Goal: Transaction & Acquisition: Purchase product/service

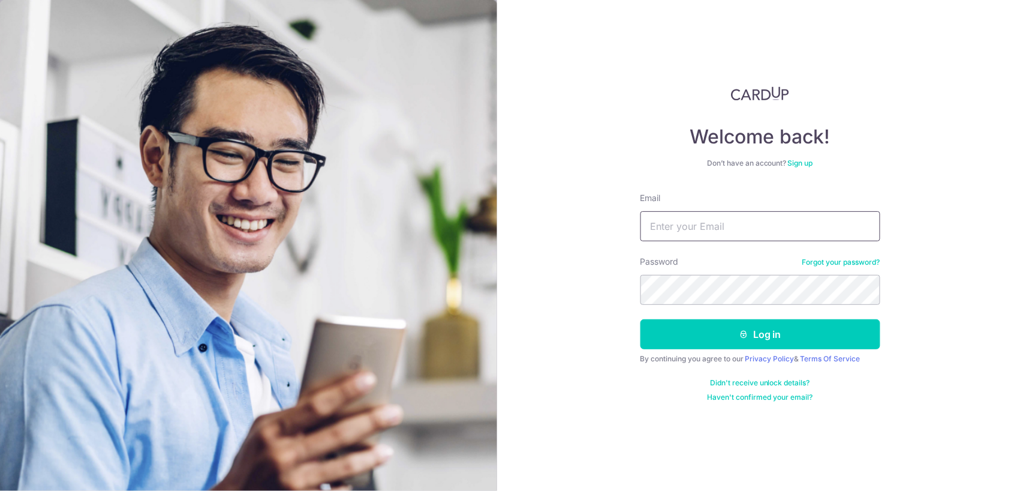
type input "stephaniegoh@gmail.com"
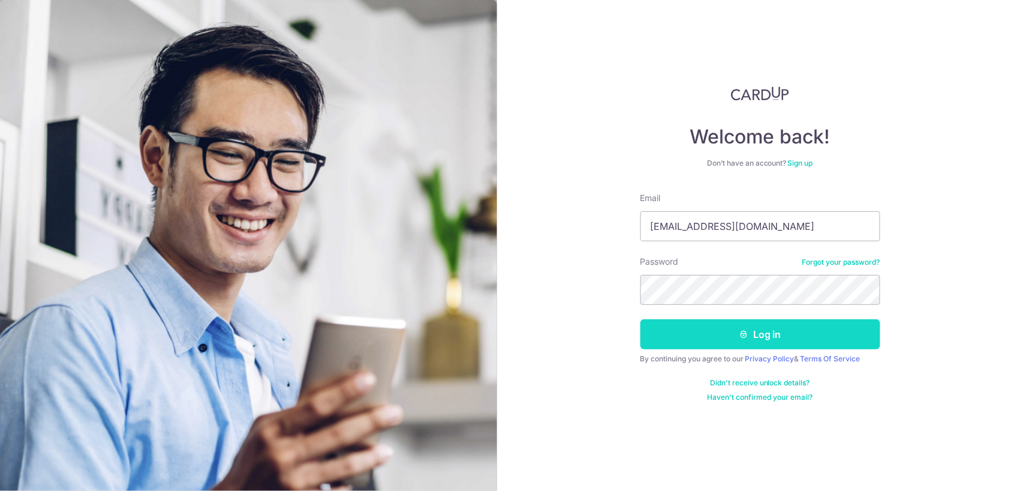
click at [695, 337] on button "Log in" at bounding box center [761, 334] width 240 height 30
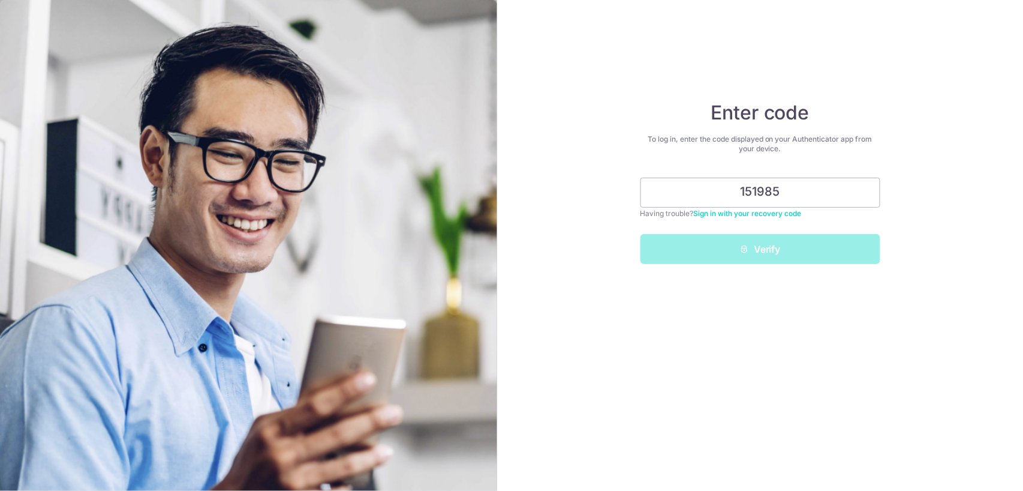
type input "151985"
click at [761, 249] on button "Verify" at bounding box center [761, 249] width 240 height 30
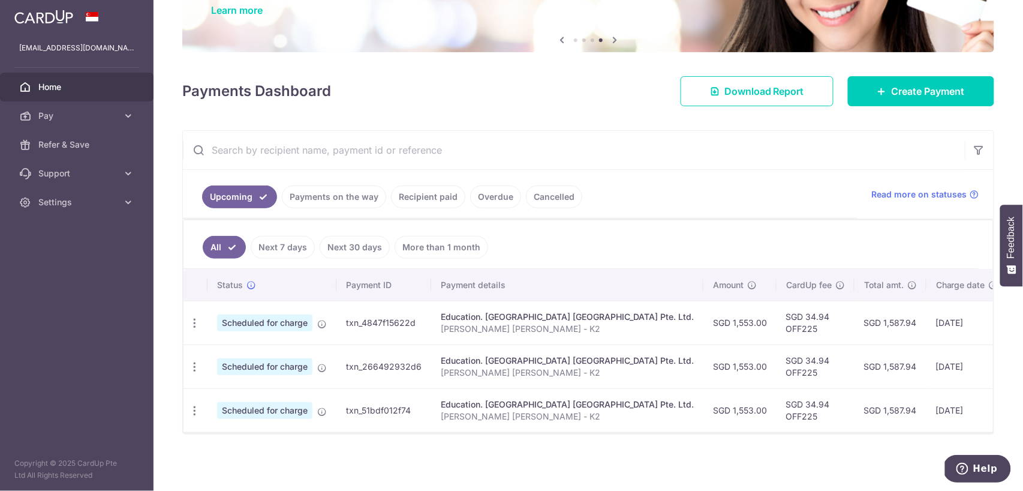
scroll to position [106, 0]
click at [915, 90] on span "Create Payment" at bounding box center [928, 91] width 73 height 14
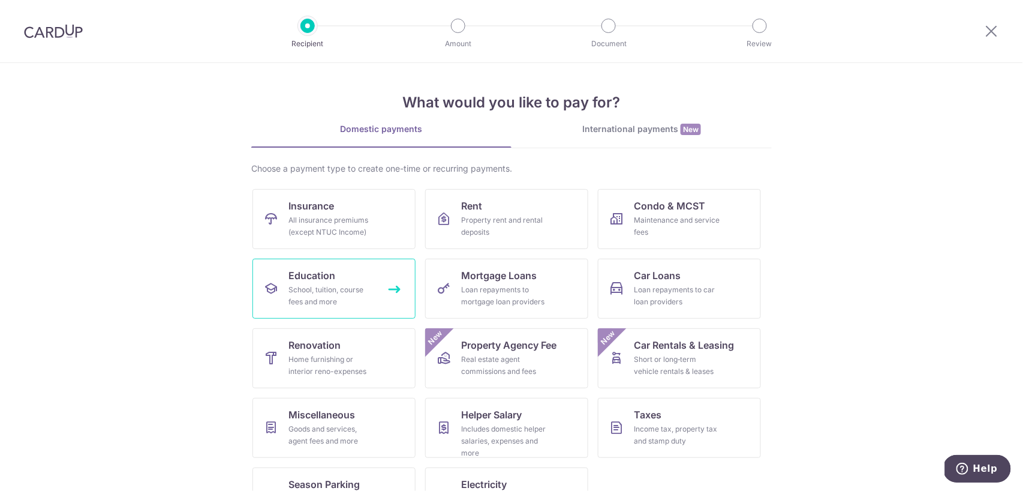
click at [344, 286] on div "School, tuition, course fees and more" at bounding box center [332, 296] width 86 height 24
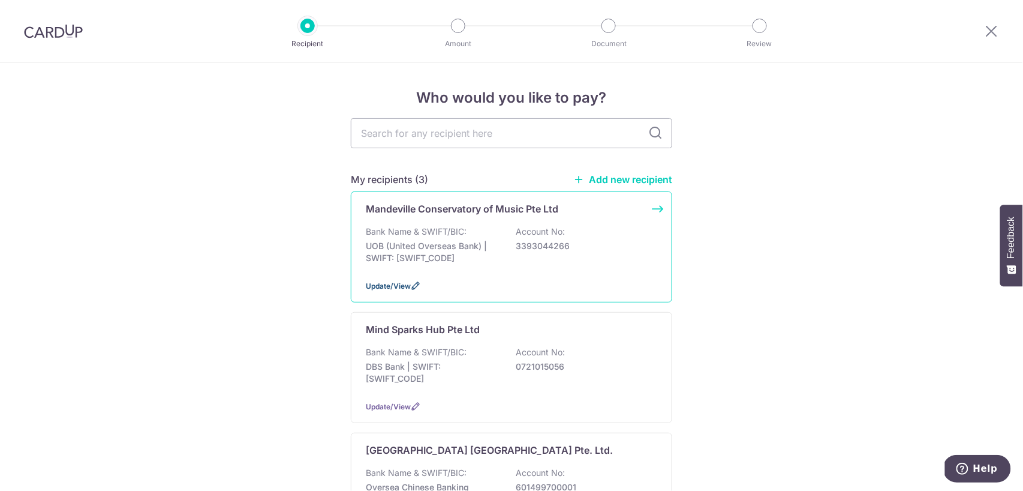
click at [416, 288] on icon at bounding box center [416, 286] width 10 height 10
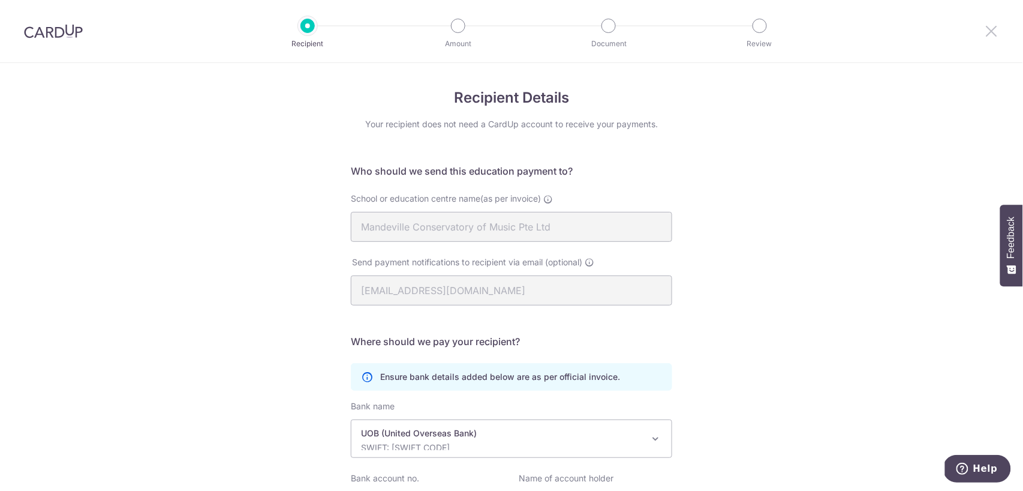
click at [987, 34] on icon at bounding box center [992, 30] width 14 height 15
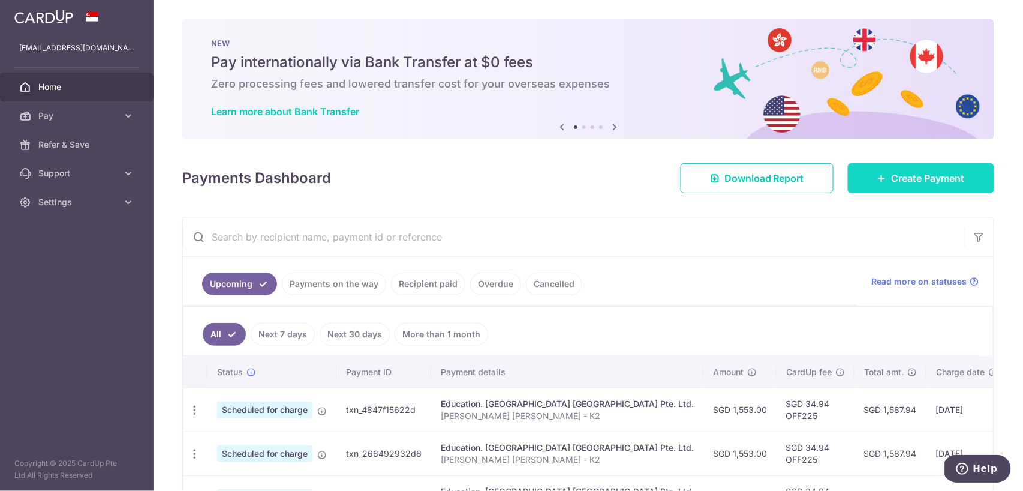
click at [932, 175] on span "Create Payment" at bounding box center [928, 178] width 73 height 14
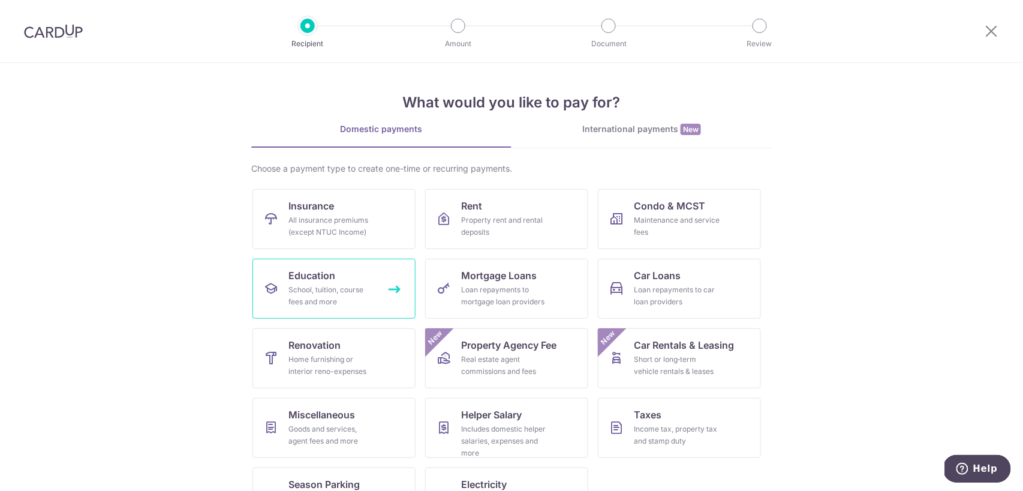
click at [380, 274] on link "Education School, tuition, course fees and more" at bounding box center [334, 289] width 163 height 60
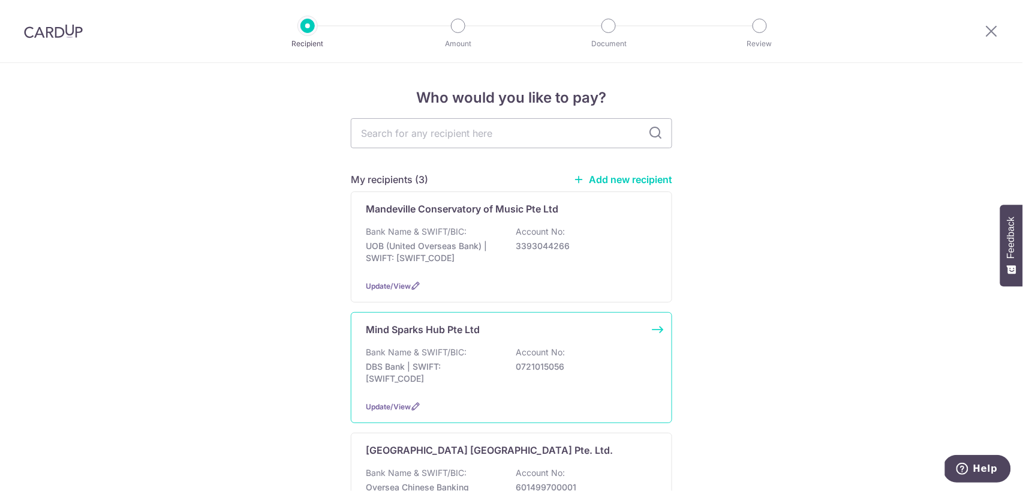
click at [424, 351] on p "Bank Name & SWIFT/BIC:" at bounding box center [416, 352] width 101 height 12
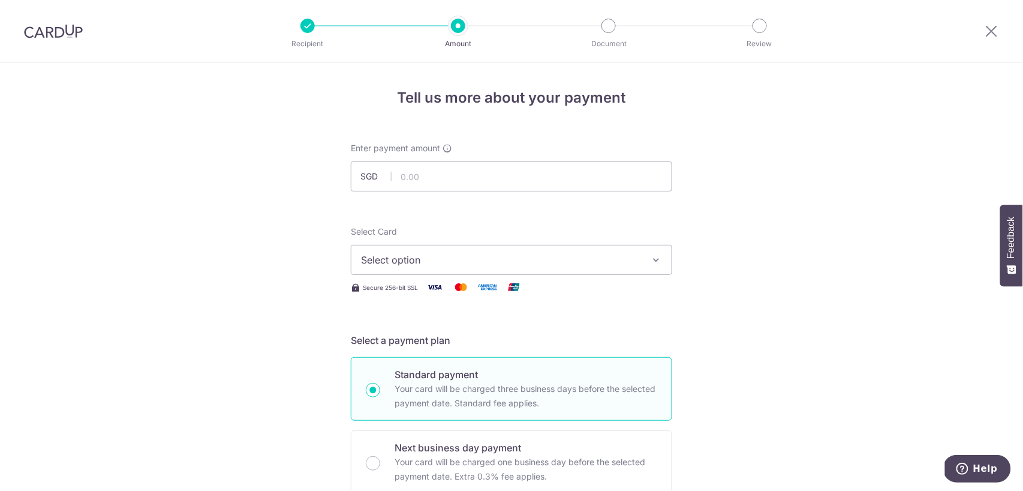
click at [476, 254] on span "Select option" at bounding box center [501, 260] width 280 height 14
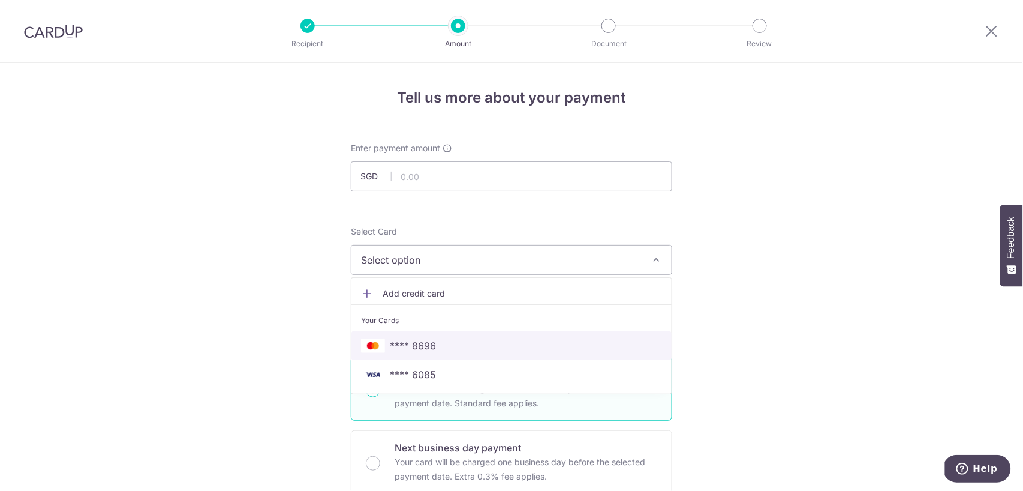
click at [443, 349] on span "**** 8696" at bounding box center [511, 345] width 301 height 14
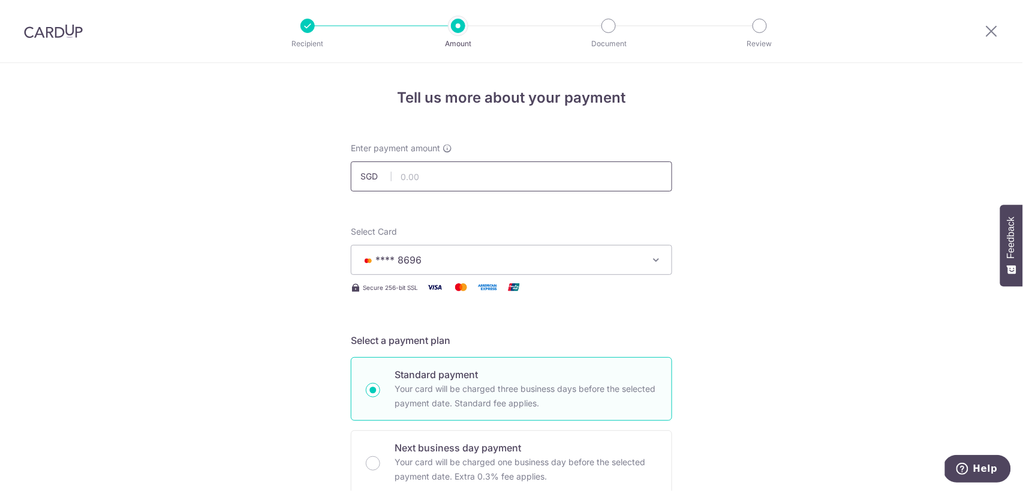
click at [490, 180] on input "text" at bounding box center [512, 176] width 322 height 30
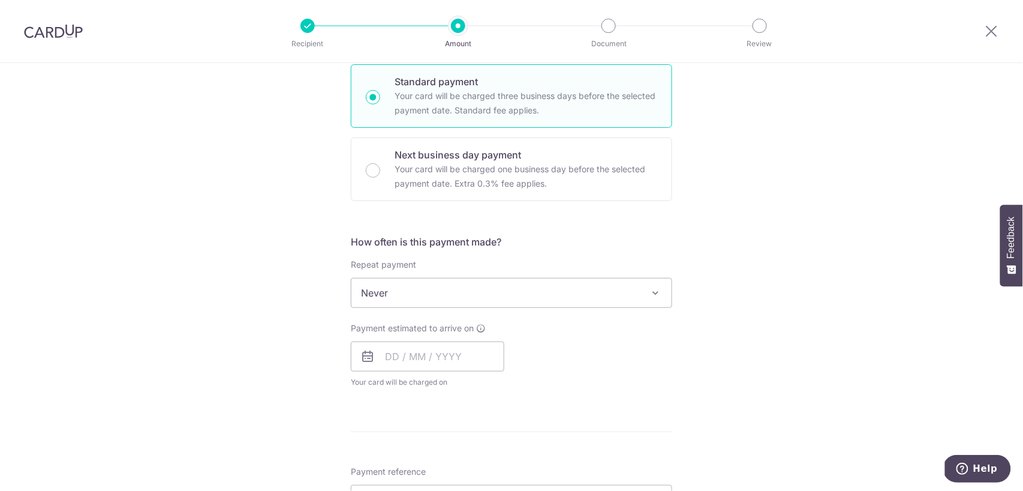
scroll to position [294, 0]
type input "1,153.22"
click at [570, 171] on p "Your card will be charged one business day before the selected payment date. Ex…" at bounding box center [526, 175] width 263 height 29
click at [380, 171] on input "Next business day payment Your card will be charged one business day before the…" at bounding box center [373, 169] width 14 height 14
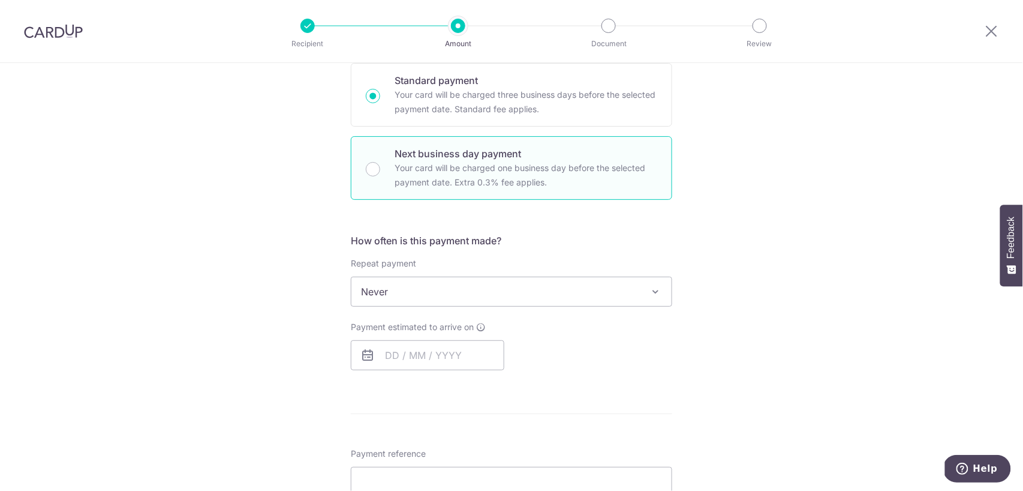
radio input "false"
radio input "true"
click at [450, 292] on span "Never" at bounding box center [512, 291] width 320 height 29
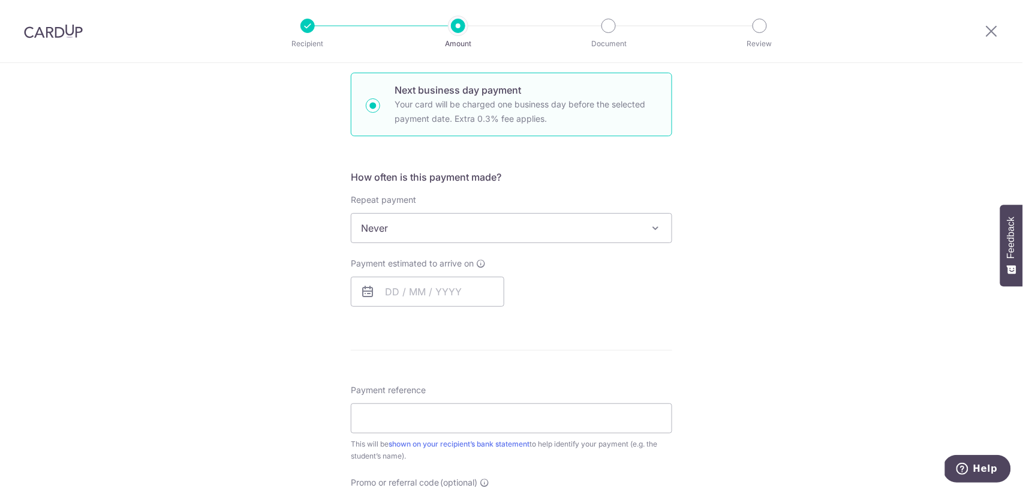
scroll to position [364, 0]
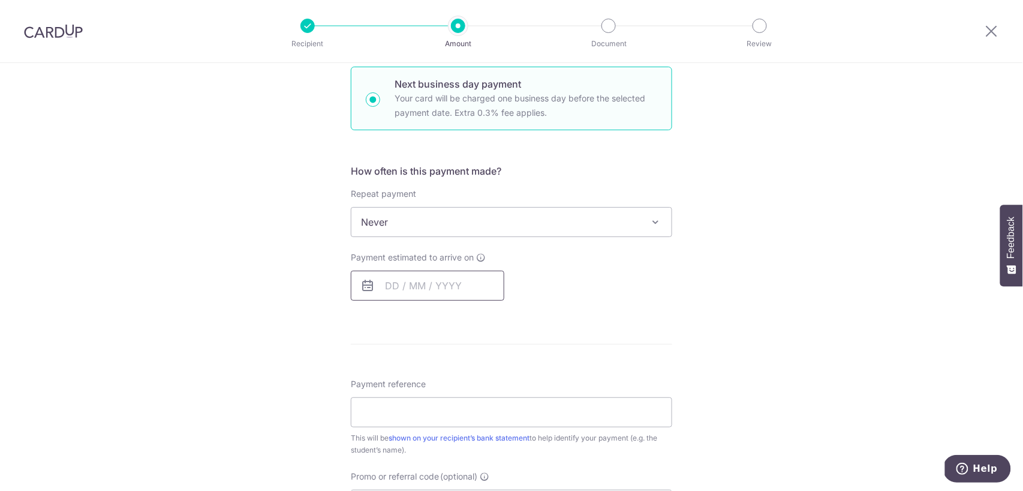
click at [380, 283] on input "text" at bounding box center [428, 286] width 154 height 30
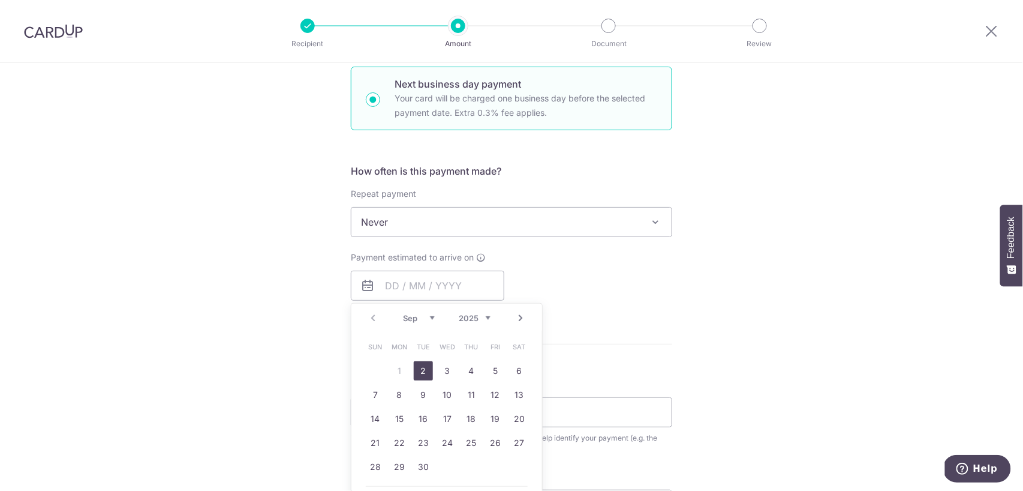
click at [419, 373] on link "2" at bounding box center [423, 370] width 19 height 19
type input "[DATE]"
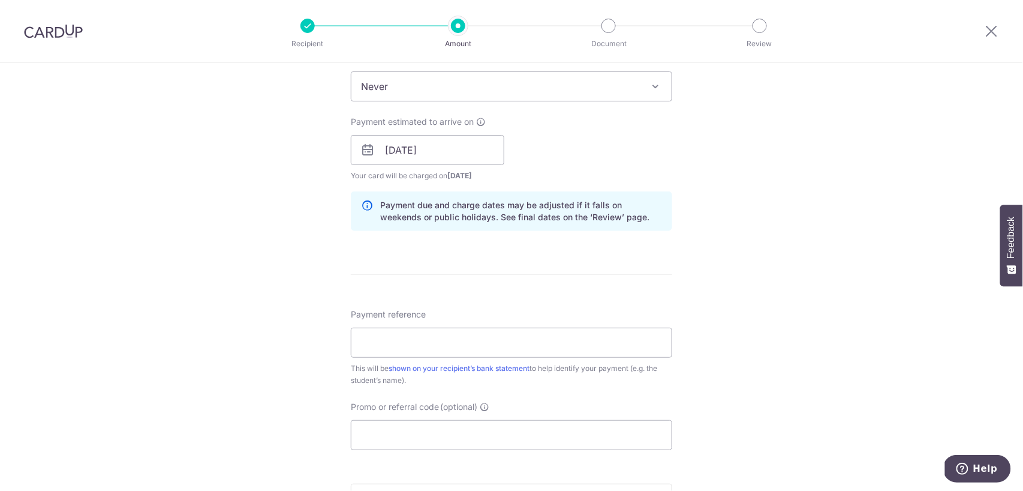
scroll to position [517, 0]
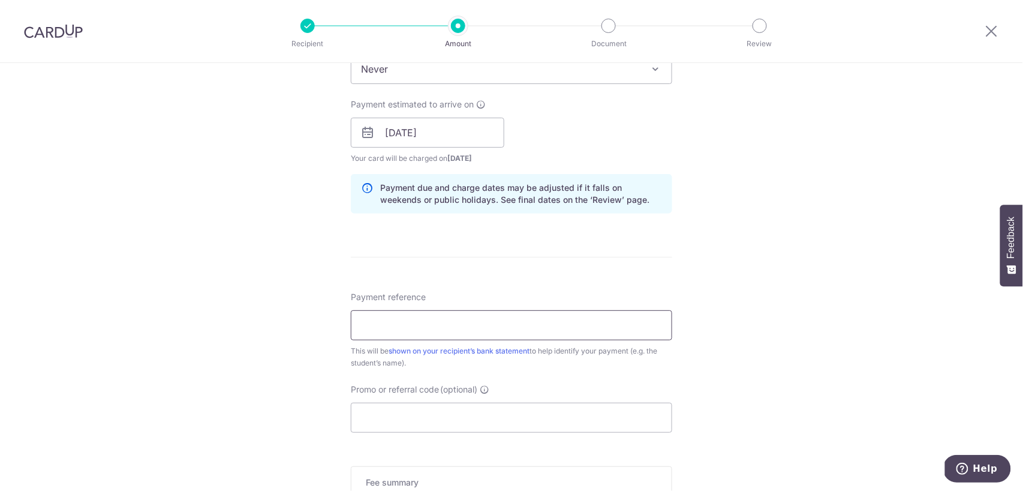
click at [433, 328] on input "Payment reference" at bounding box center [512, 325] width 322 height 30
click at [418, 413] on input "Promo or referral code (optional)" at bounding box center [512, 418] width 322 height 30
paste input "OFF225"
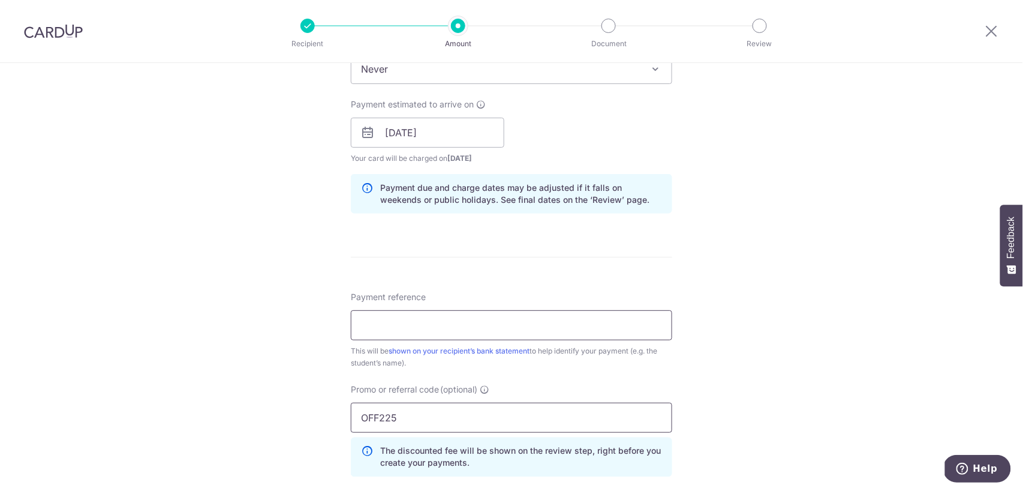
type input "OFF225"
click at [430, 320] on input "Payment reference" at bounding box center [512, 325] width 322 height 30
paste input "SHTPY-INV25-00851"
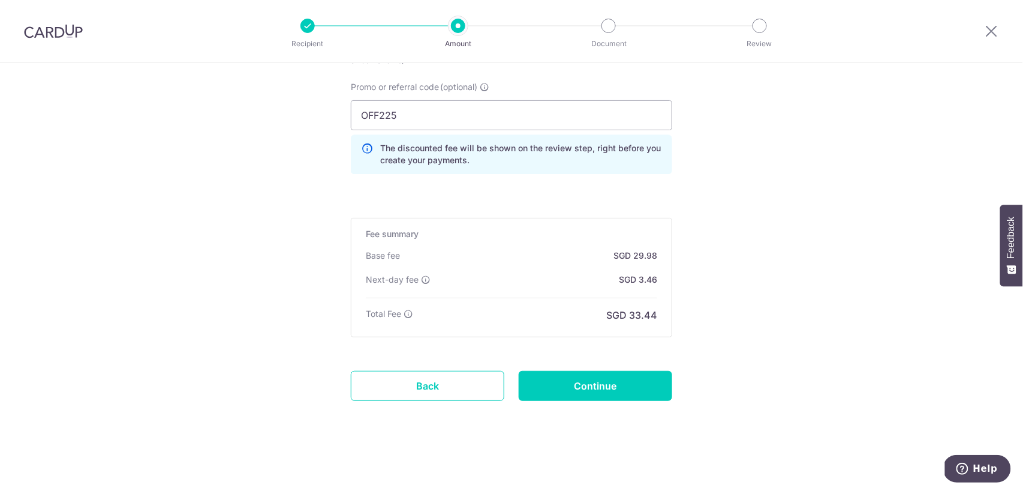
scroll to position [822, 0]
type input "MSHTPY-INV25-00851"
click at [634, 382] on input "Continue" at bounding box center [596, 386] width 154 height 30
type input "Create Schedule"
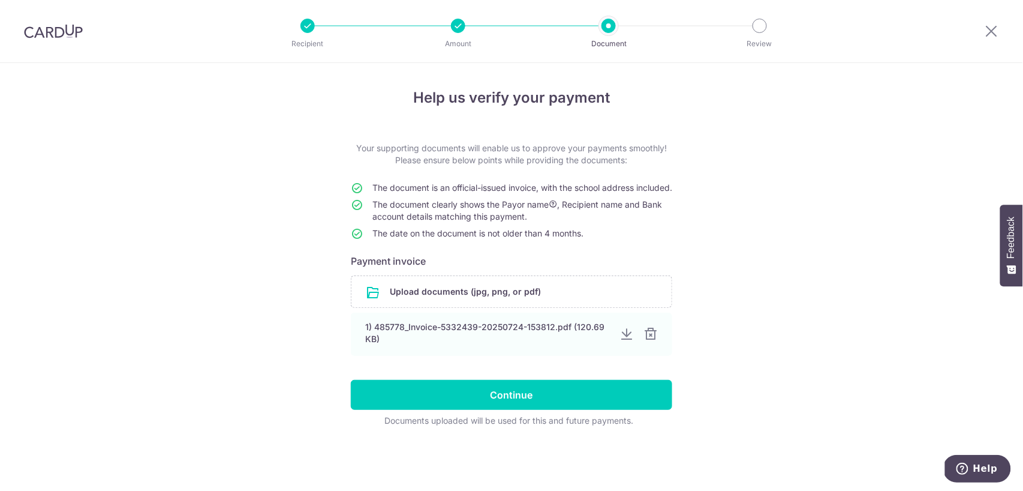
scroll to position [6, 0]
click at [554, 420] on form "Your supporting documents will enable us to approve your payments smoothly! Ple…" at bounding box center [512, 284] width 322 height 284
click at [569, 398] on input "Continue" at bounding box center [512, 395] width 322 height 30
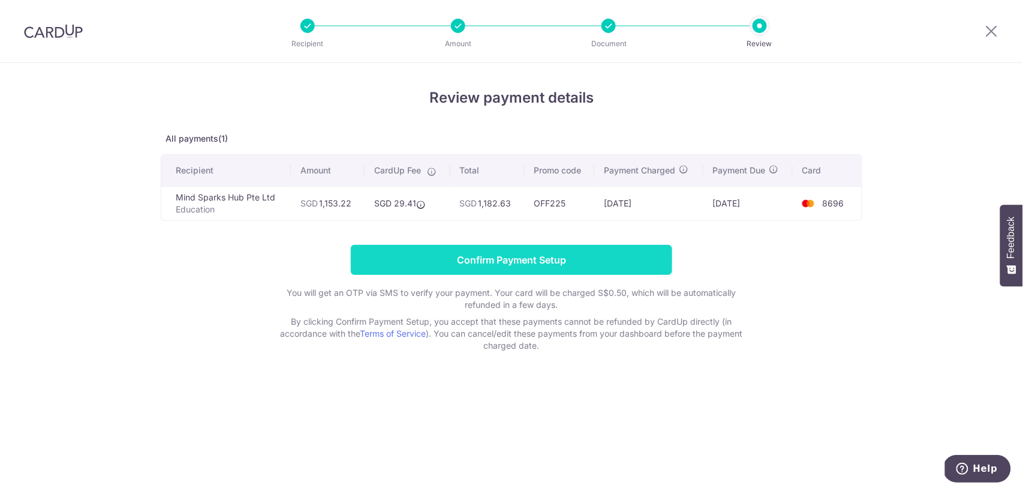
click at [553, 263] on input "Confirm Payment Setup" at bounding box center [512, 260] width 322 height 30
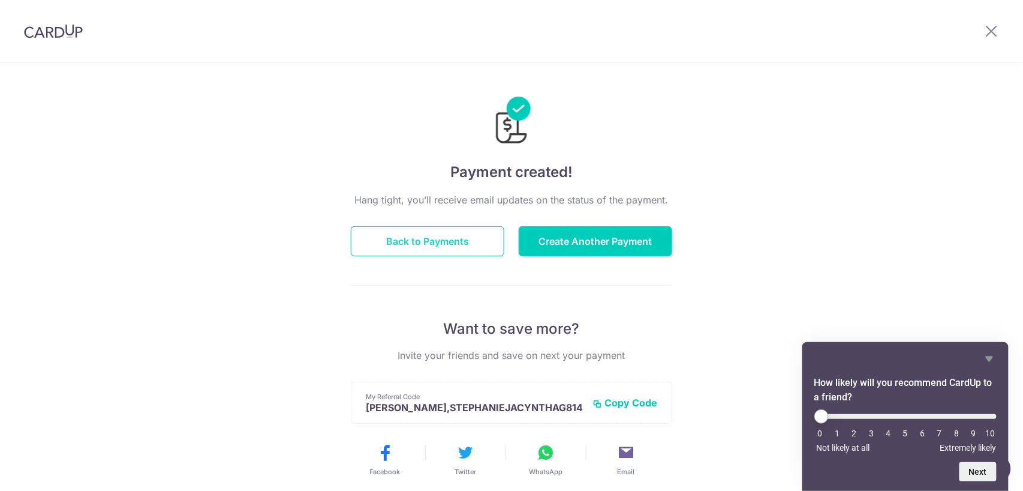
click at [458, 245] on button "Back to Payments" at bounding box center [428, 241] width 154 height 30
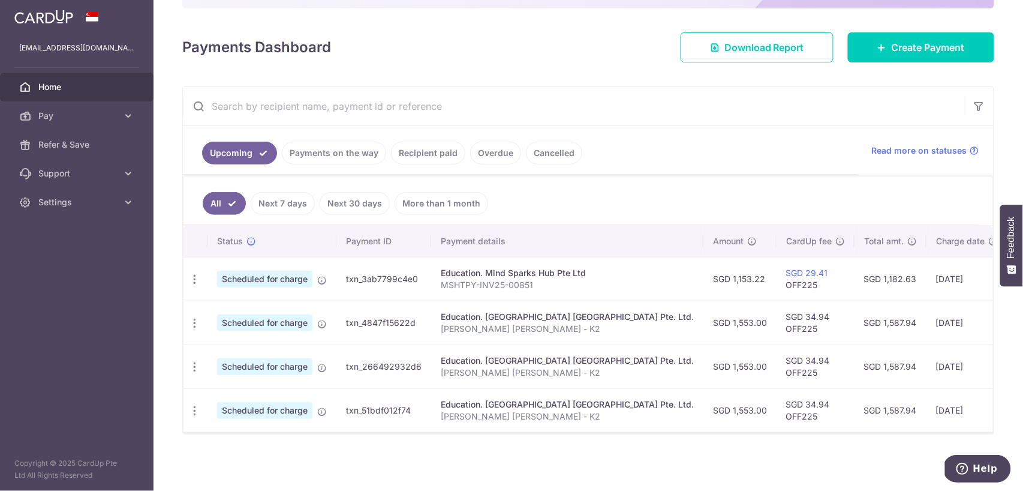
scroll to position [149, 0]
click at [737, 132] on ul "Upcoming Payments on the way Recipient paid Overdue Cancelled" at bounding box center [520, 150] width 675 height 49
